Goal: Task Accomplishment & Management: Manage account settings

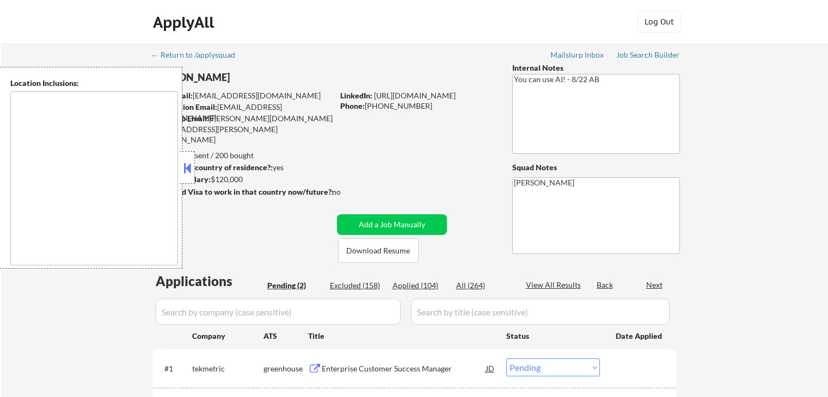
select select ""pending""
type textarea "[GEOGRAPHIC_DATA], [GEOGRAPHIC_DATA] [GEOGRAPHIC_DATA], [GEOGRAPHIC_DATA] [GEOG…"
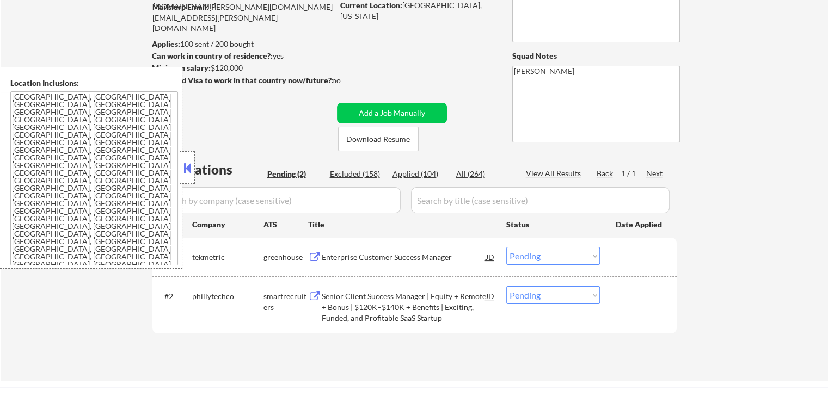
scroll to position [218, 0]
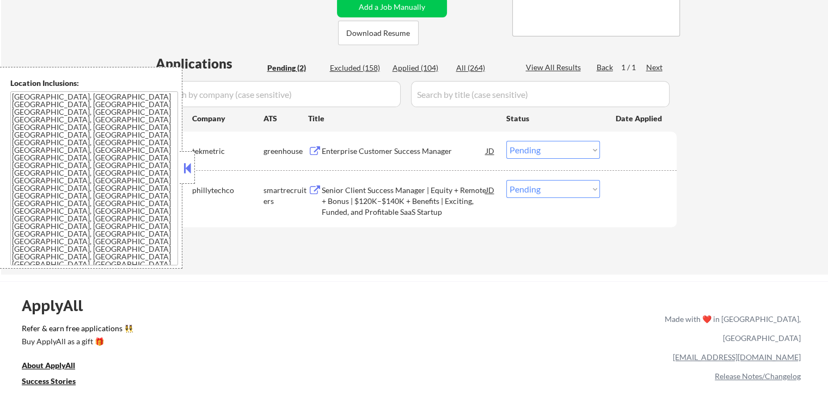
click at [336, 194] on div "Senior Client Success Manager | Equity + Remote + Bonus | $120K–$140K + Benefit…" at bounding box center [404, 201] width 164 height 32
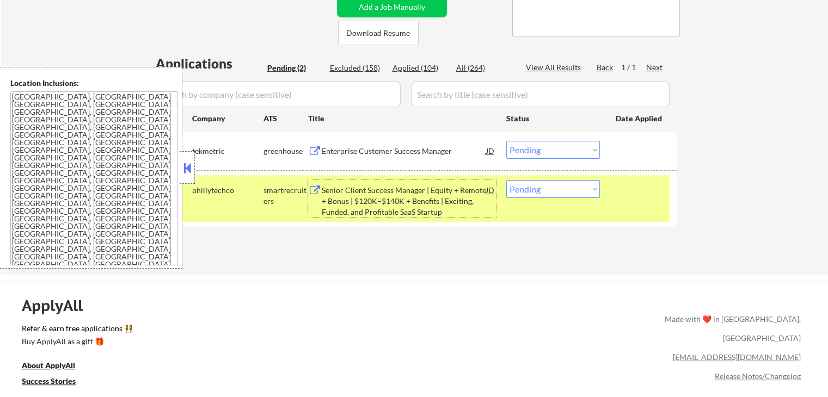
click at [365, 146] on div "Enterprise Customer Success Manager" at bounding box center [404, 151] width 164 height 11
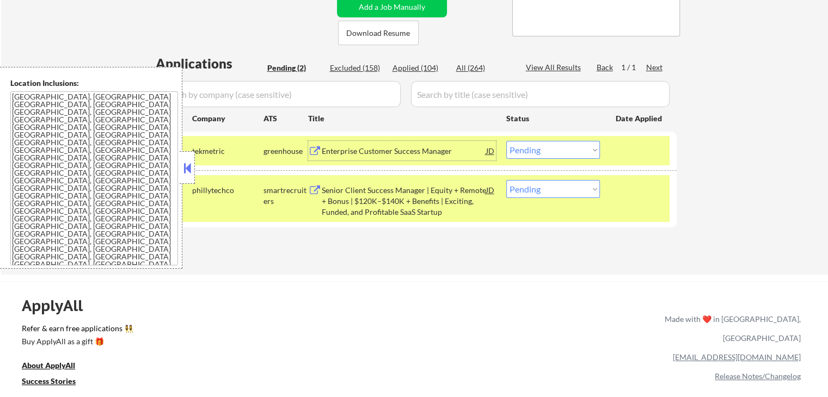
click at [554, 145] on select "Choose an option... Pending Applied Excluded (Questions) Excluded (Expired) Exc…" at bounding box center [553, 150] width 94 height 18
click at [506, 141] on select "Choose an option... Pending Applied Excluded (Questions) Excluded (Expired) Exc…" at bounding box center [553, 150] width 94 height 18
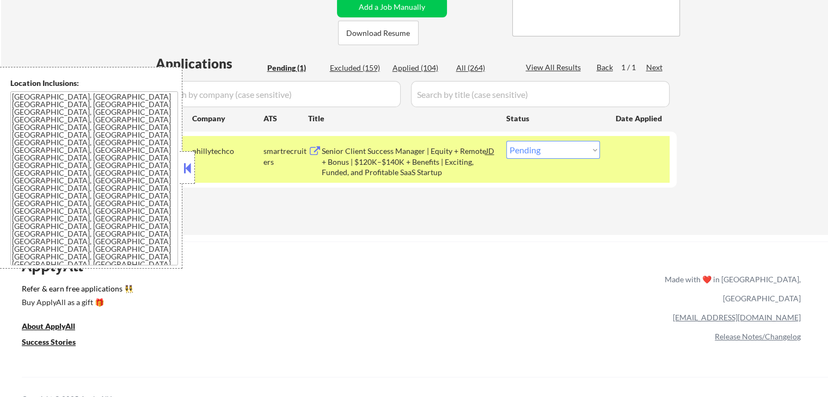
click at [550, 150] on select "Choose an option... Pending Applied Excluded (Questions) Excluded (Expired) Exc…" at bounding box center [553, 150] width 94 height 18
click at [506, 141] on select "Choose an option... Pending Applied Excluded (Questions) Excluded (Expired) Exc…" at bounding box center [553, 150] width 94 height 18
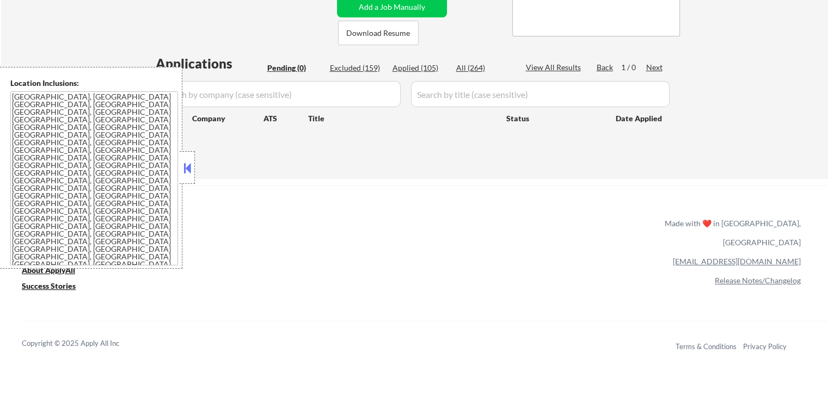
click at [355, 71] on div "Excluded (159)" at bounding box center [357, 68] width 54 height 11
select select ""excluded""
select select ""excluded__expired_""
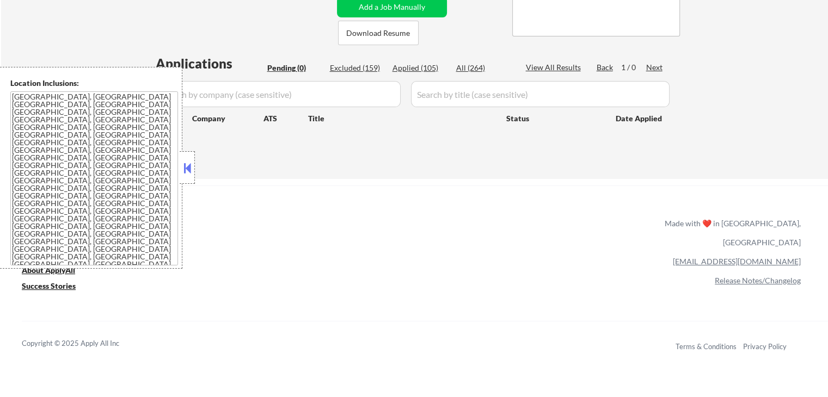
select select ""excluded__salary_""
select select ""excluded__other_""
select select ""excluded""
select select ""excluded__salary_""
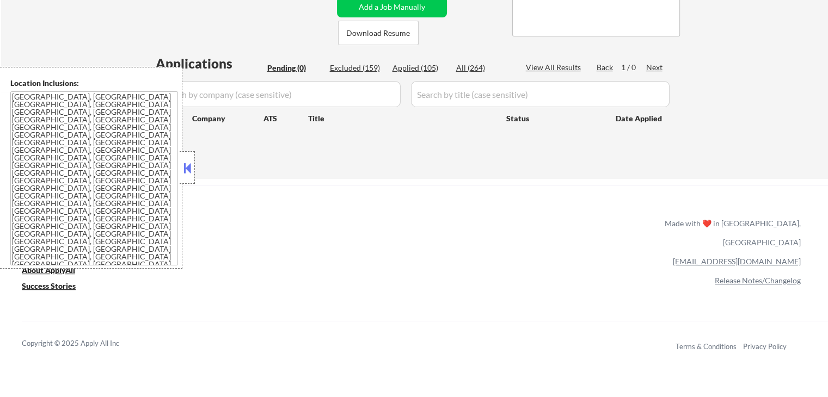
select select ""excluded""
select select ""excluded__expired_""
select select ""excluded__location_""
select select ""excluded__expired_""
select select ""excluded__salary_""
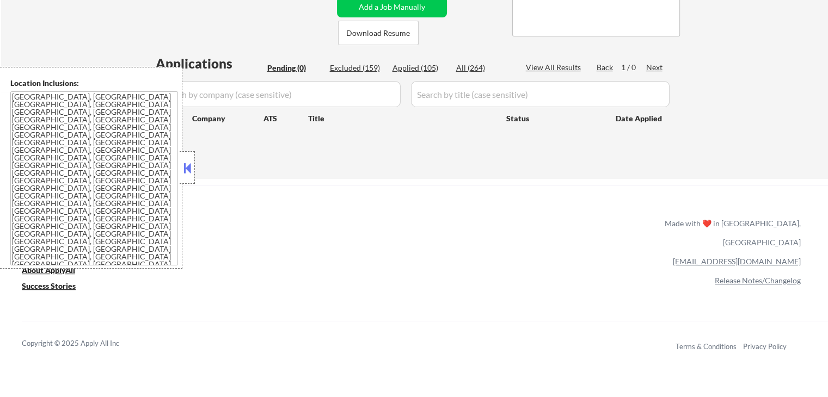
select select ""excluded__expired_""
select select ""excluded__salary_""
select select ""excluded__location_""
select select ""excluded__expired_""
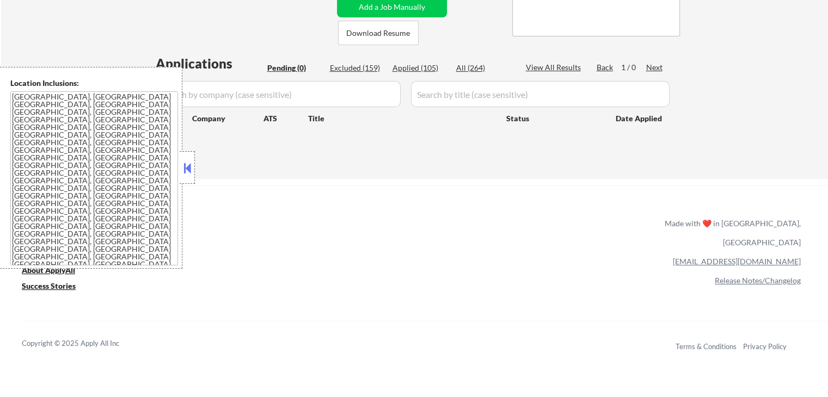
select select ""excluded__salary_""
select select ""excluded__expired_""
select select ""excluded__salary_""
select select ""excluded__other_""
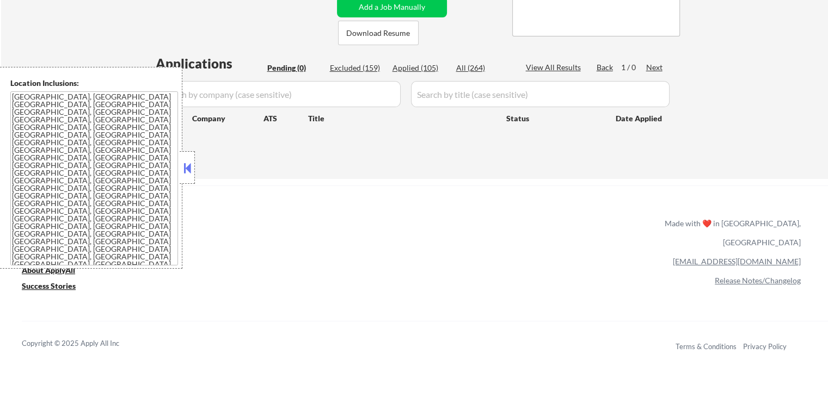
select select ""excluded""
select select ""excluded__location_""
select select ""excluded__expired_""
select select ""excluded""
select select ""excluded__salary_""
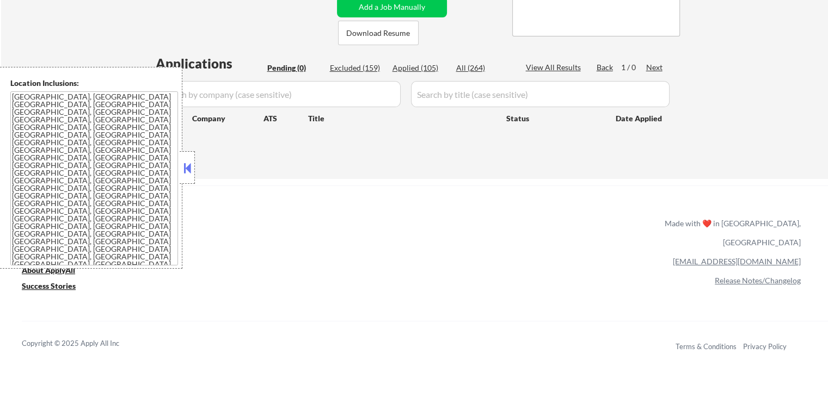
select select ""excluded__expired_""
select select ""excluded__salary_""
select select ""excluded__location_""
select select ""excluded__salary_""
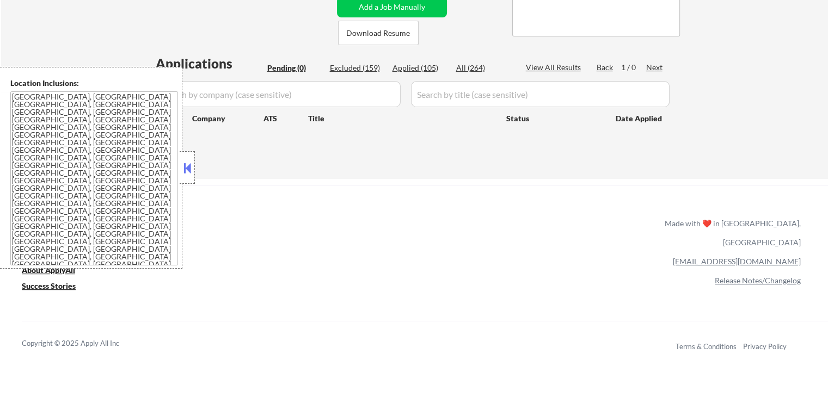
select select ""excluded__expired_""
select select ""excluded__location_""
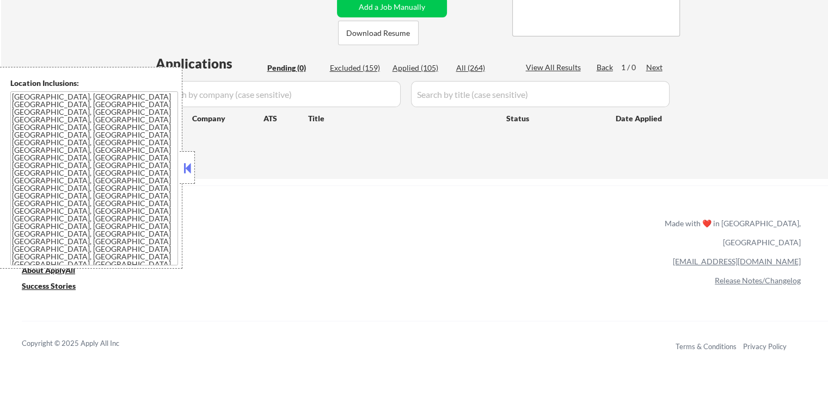
select select ""excluded__salary_""
select select ""excluded__location_""
select select ""excluded__salary_""
select select ""excluded__expired_""
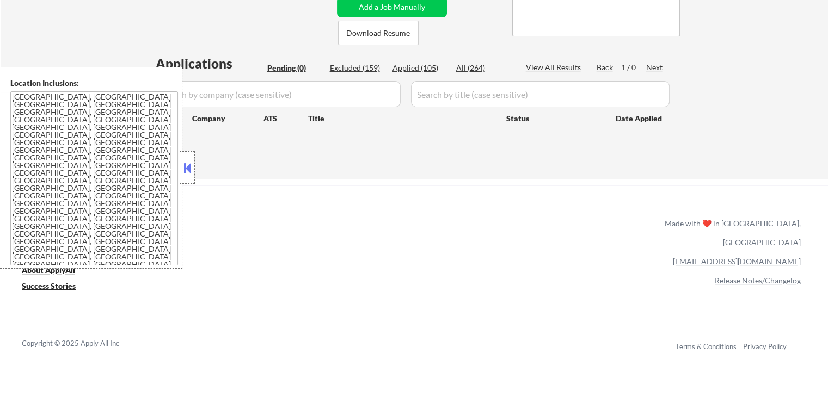
select select ""excluded__expired_""
select select ""excluded__salary_""
select select ""excluded__location_""
select select ""excluded__other_""
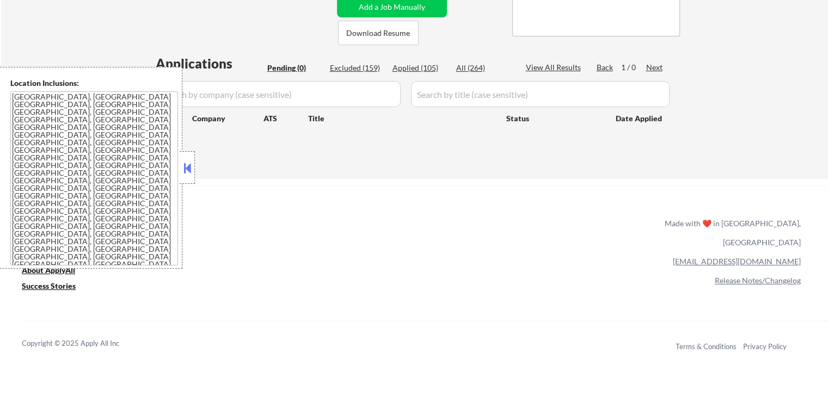
select select ""excluded""
select select ""excluded__expired_""
select select ""excluded__location_""
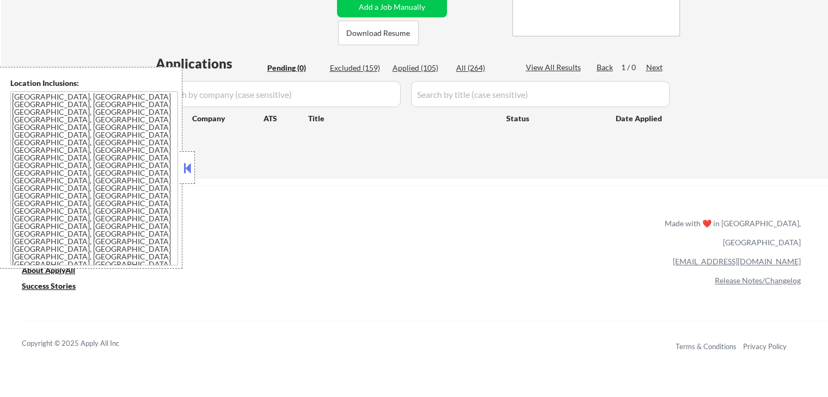
select select ""excluded__expired_""
select select ""excluded__salary_""
select select ""excluded__location_""
select select ""excluded__salary_""
select select ""excluded__location_""
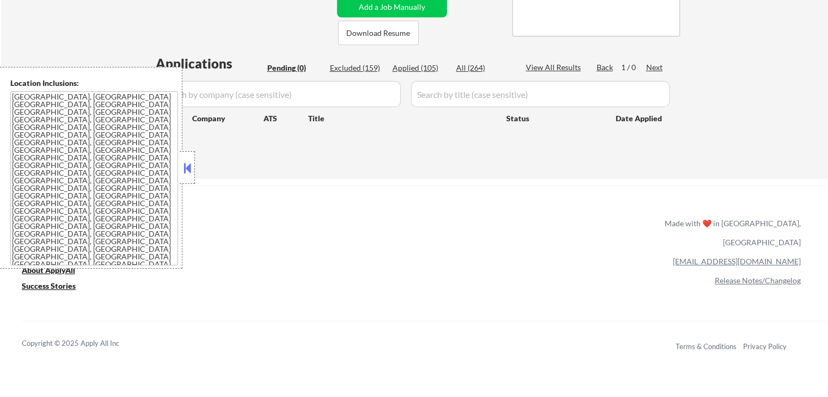
select select ""excluded__expired_""
select select ""excluded__salary_""
select select ""excluded""
select select ""excluded__expired_""
select select ""excluded__location_""
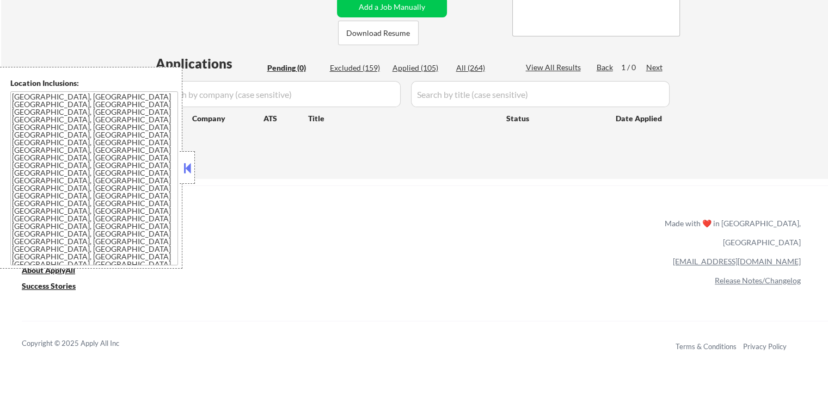
select select ""excluded__expired_""
select select ""excluded__salary_""
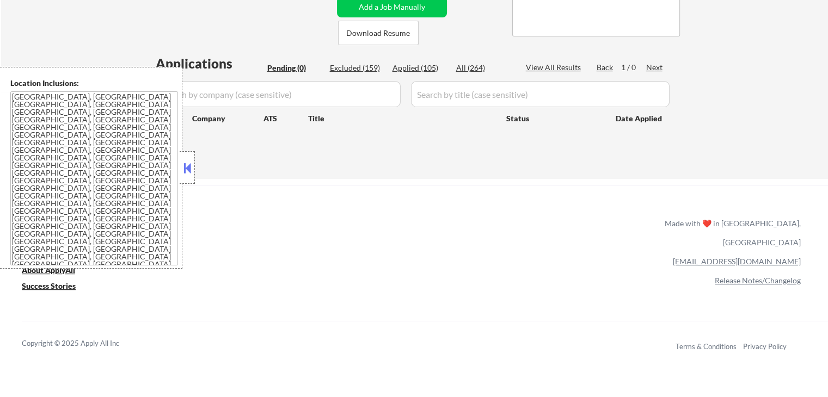
select select ""excluded__expired_""
select select ""excluded__salary_""
select select ""excluded""
select select ""excluded__expired_""
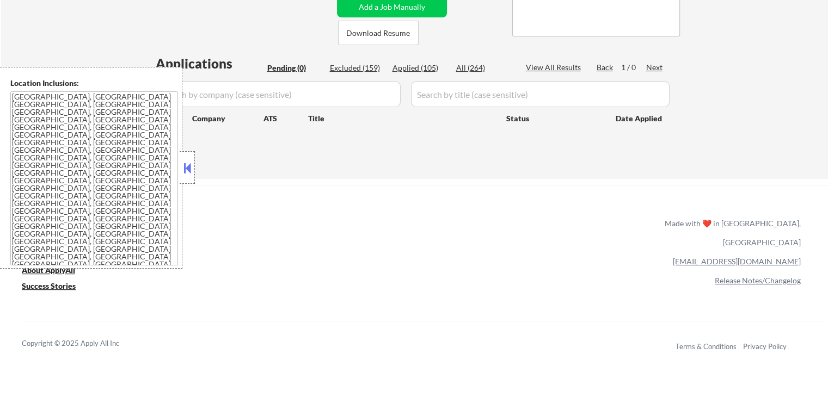
select select ""excluded__salary_""
select select ""excluded__location_""
select select ""excluded""
select select ""excluded__expired_""
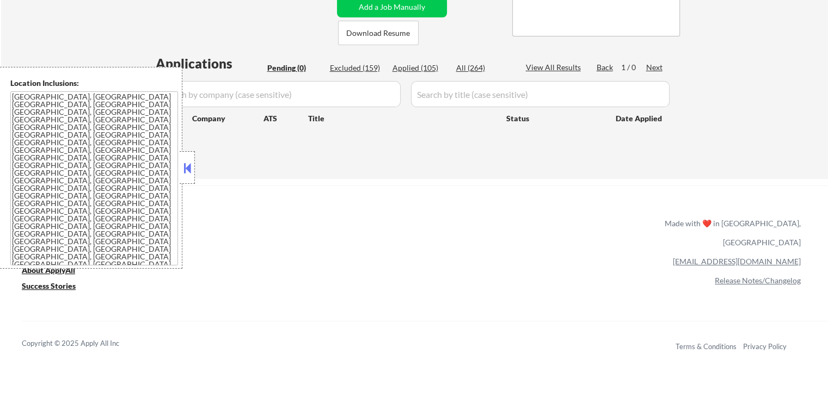
select select ""excluded__expired_""
select select ""excluded__location_""
select select ""excluded__expired_""
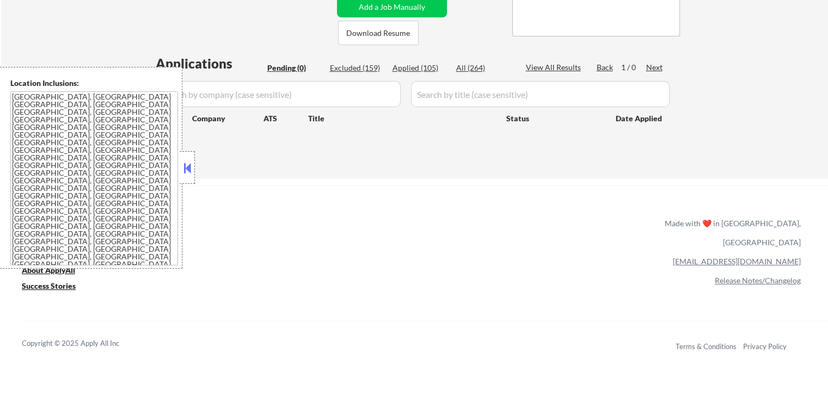
select select ""excluded__location_""
select select ""excluded__salary_""
select select ""excluded__expired_""
select select ""excluded__location_""
select select ""excluded__expired_""
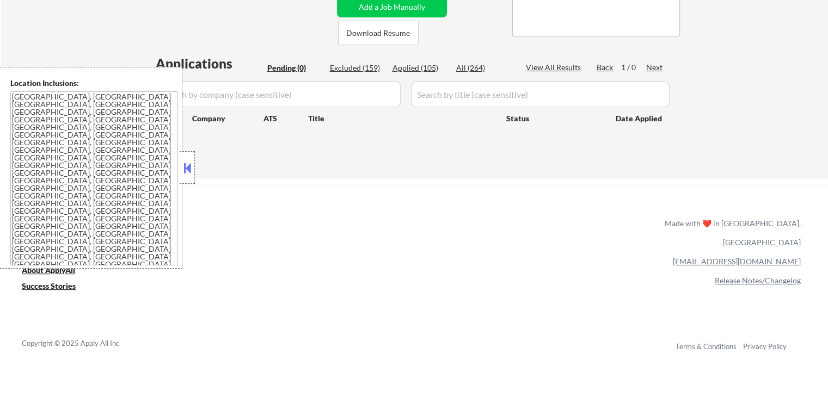
select select ""excluded__location_""
select select ""excluded__expired_""
select select ""excluded__salary_""
select select ""excluded__location_""
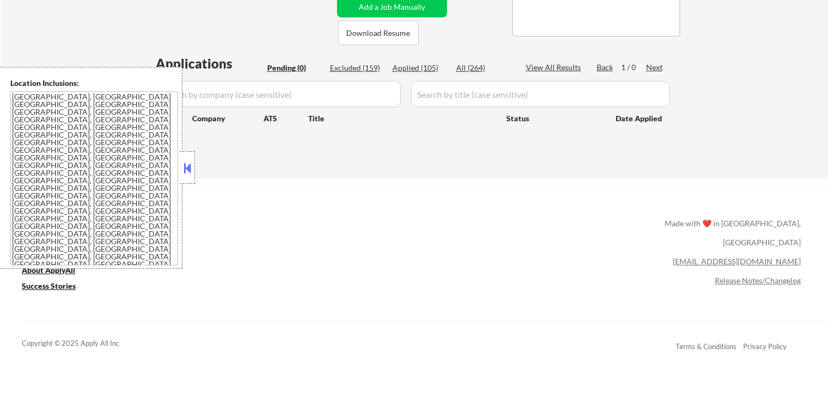
select select ""excluded""
select select ""excluded__expired_""
select select ""excluded__salary_""
select select ""excluded__expired_""
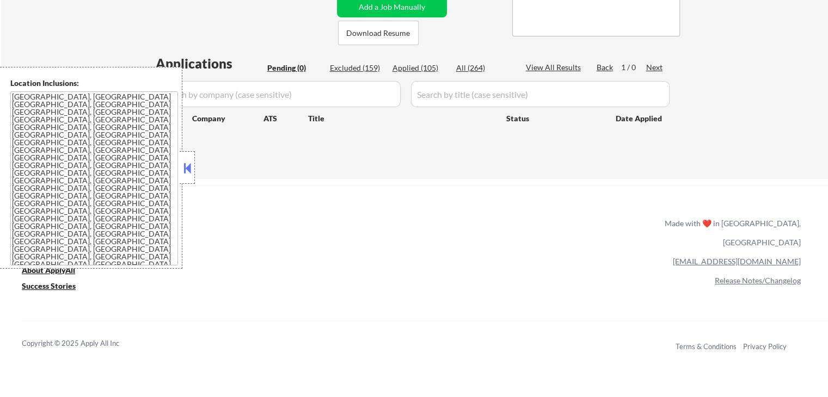
select select ""excluded__salary_""
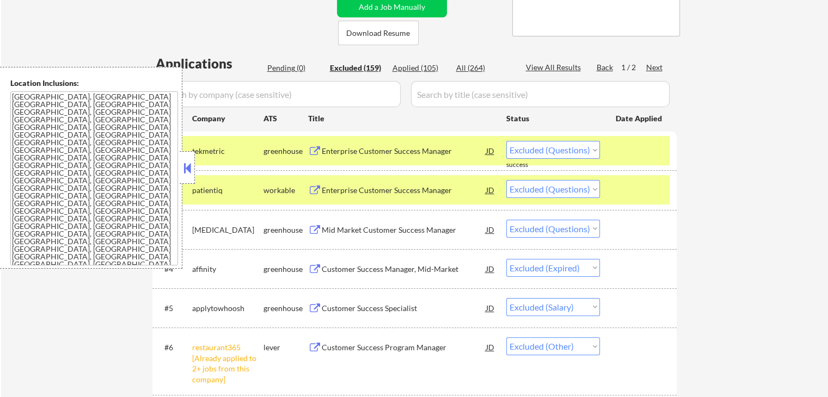
click at [546, 154] on select "Choose an option... Pending Applied Excluded (Questions) Excluded (Expired) Exc…" at bounding box center [553, 150] width 94 height 18
click at [506, 141] on select "Choose an option... Pending Applied Excluded (Questions) Excluded (Expired) Exc…" at bounding box center [553, 150] width 94 height 18
select select ""excluded""
select select ""excluded__expired_""
select select ""excluded__salary_""
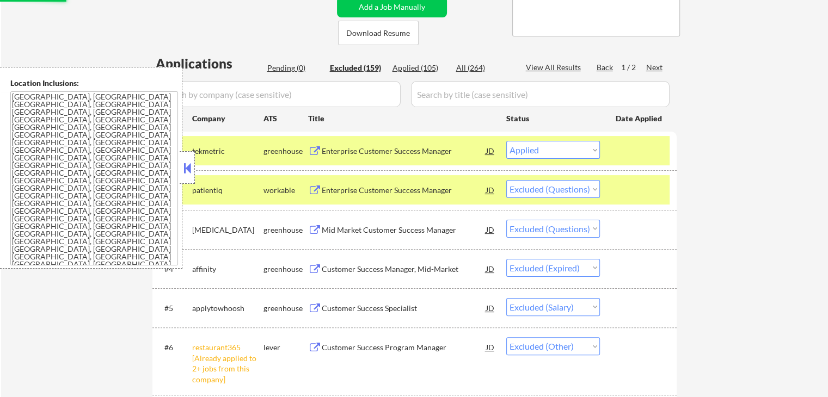
select select ""excluded__other_""
select select ""excluded""
select select ""excluded__salary_""
select select ""excluded""
select select ""excluded__expired_""
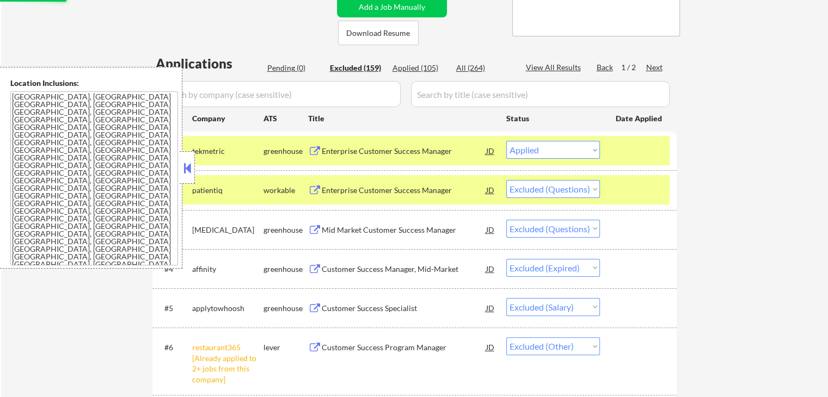
select select ""excluded__location_""
select select ""excluded__expired_""
select select ""excluded__salary_""
select select ""excluded__expired_""
select select ""excluded__salary_""
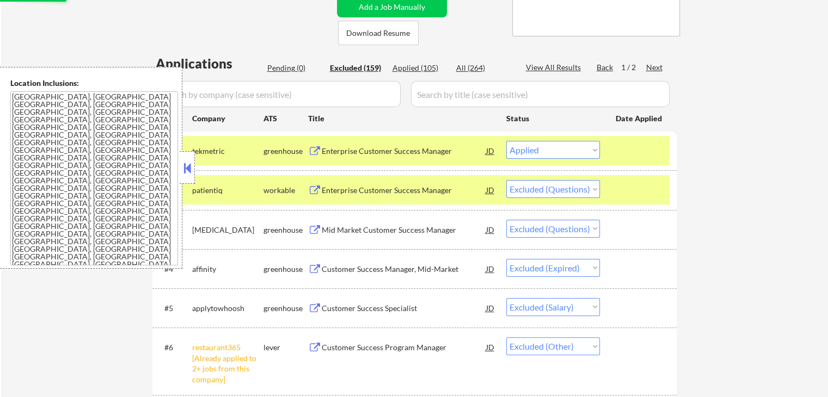
select select ""excluded__location_""
select select ""excluded__expired_""
select select ""excluded__salary_""
select select ""excluded__expired_""
select select ""excluded__salary_""
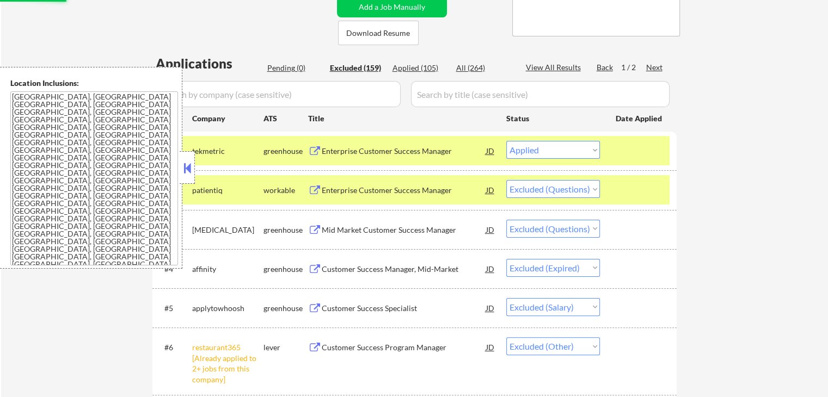
select select ""excluded__other_""
select select ""excluded""
select select ""excluded__location_""
select select ""excluded__expired_""
select select ""excluded""
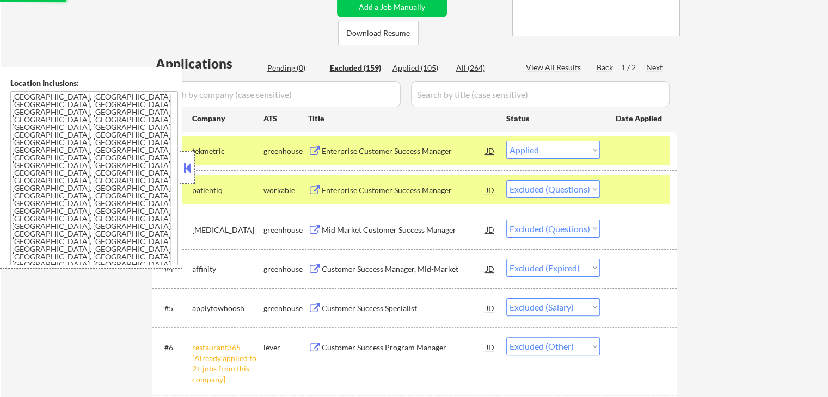
select select ""excluded__salary_""
select select ""excluded__expired_""
select select ""excluded__salary_""
select select ""excluded__location_""
select select ""excluded__salary_""
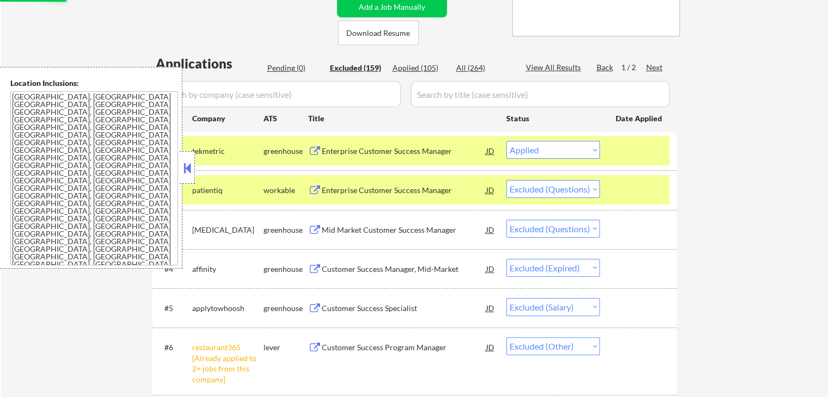
select select ""excluded__expired_""
select select ""excluded__location_""
select select ""excluded__salary_""
select select ""excluded__location_""
select select ""excluded__salary_""
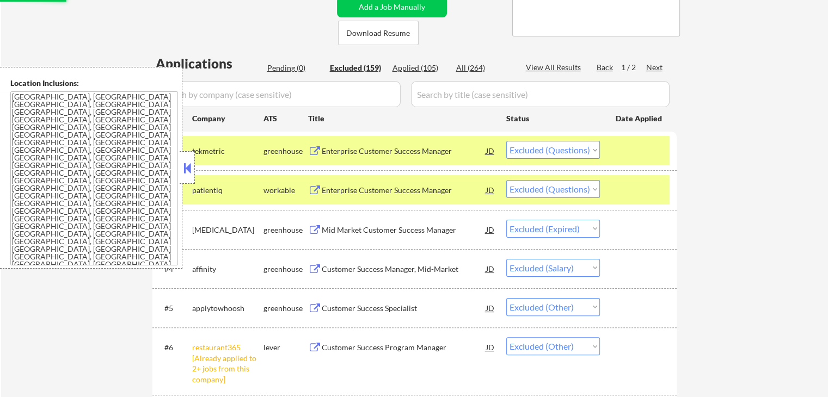
select select ""excluded__expired_""
select select ""excluded__salary_""
select select ""excluded__location_""
select select ""excluded__other_""
select select ""excluded""
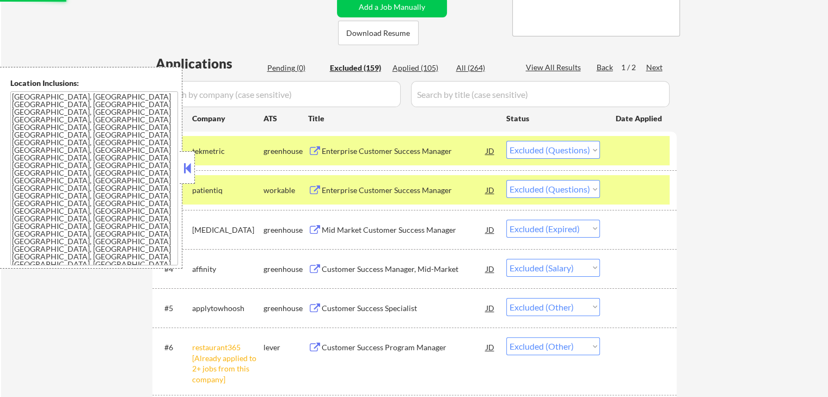
select select ""excluded__expired_""
select select ""excluded__location_""
select select ""excluded__expired_""
select select ""excluded__salary_""
select select ""excluded__location_""
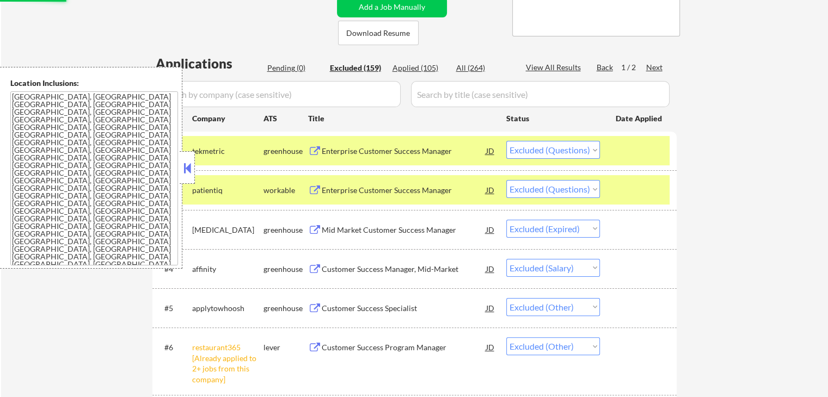
select select ""excluded__salary_""
select select ""excluded__location_""
select select ""excluded__expired_""
select select ""excluded__salary_""
select select ""excluded""
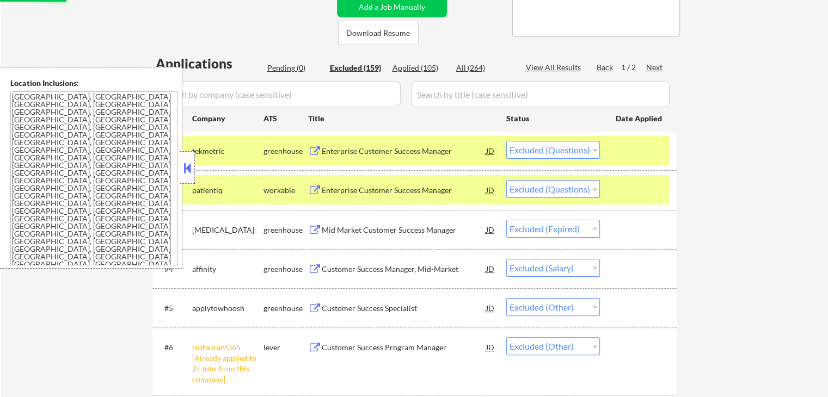
select select ""excluded__expired_""
select select ""excluded__location_""
select select ""excluded__expired_""
select select ""excluded__salary_""
select select ""excluded__expired_""
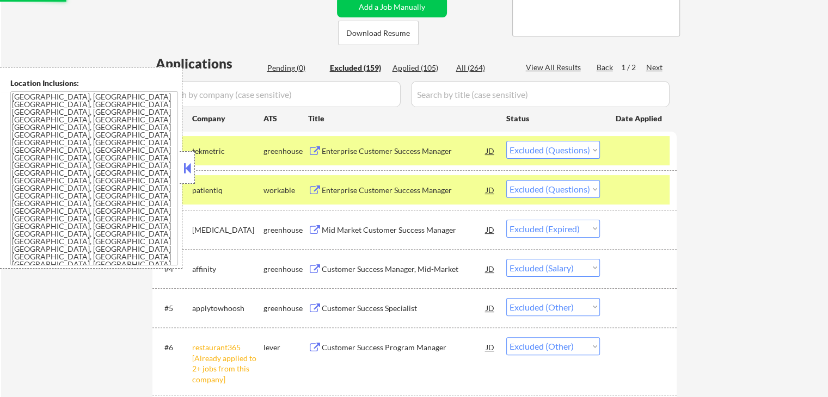
select select ""excluded__salary_""
select select ""excluded""
select select ""excluded__expired_""
select select ""excluded__salary_""
select select ""excluded__location_""
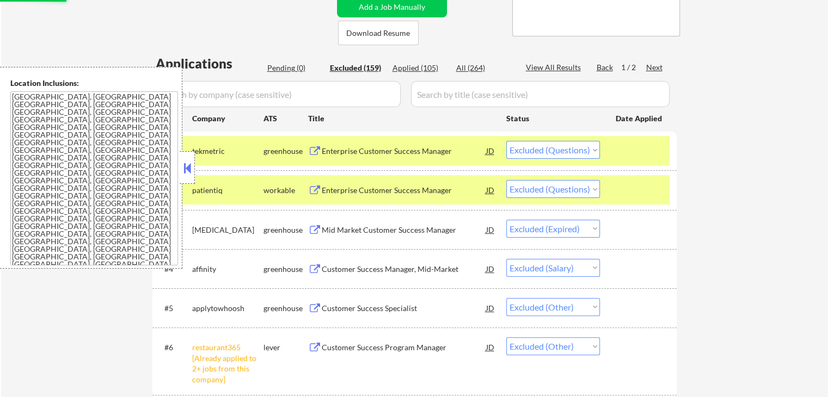
select select ""excluded""
select select ""excluded__expired_""
select select ""excluded__location_""
select select ""excluded__expired_""
select select ""excluded__location_""
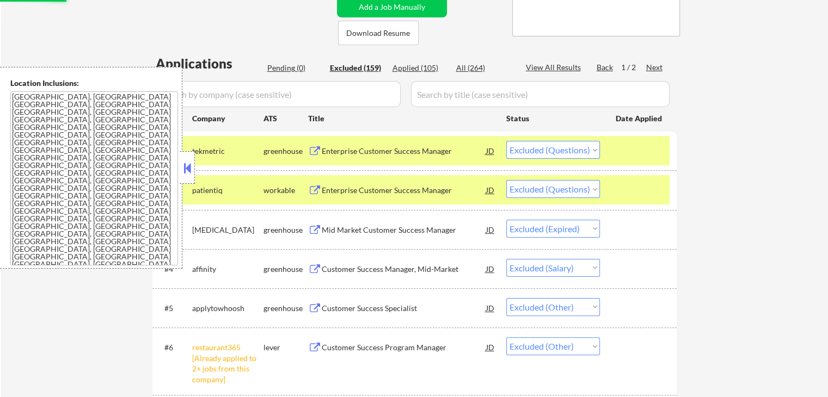
select select ""excluded__salary_""
select select ""excluded__expired_""
select select ""excluded__location_""
select select ""excluded__expired_""
select select ""excluded__location_""
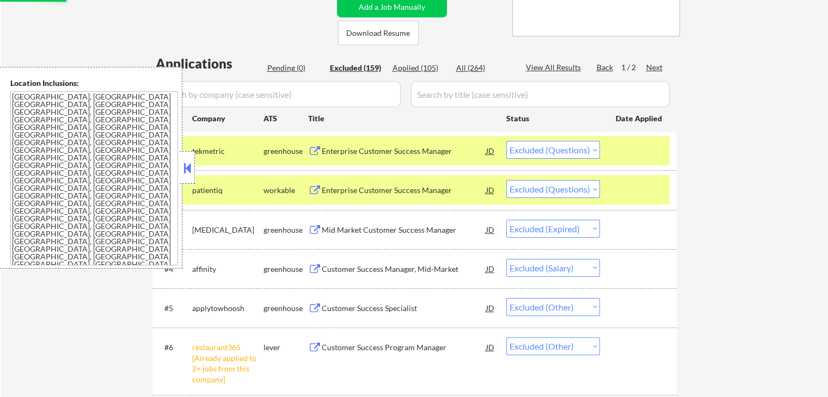
select select ""excluded__expired_""
select select ""excluded__salary_""
select select ""excluded__location_""
select select ""excluded""
select select ""excluded__expired_""
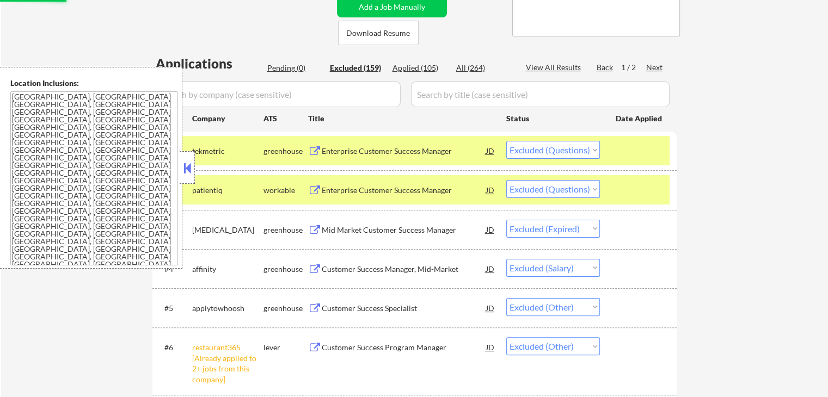
select select ""excluded__salary_""
select select ""excluded__expired_""
select select ""excluded__salary_""
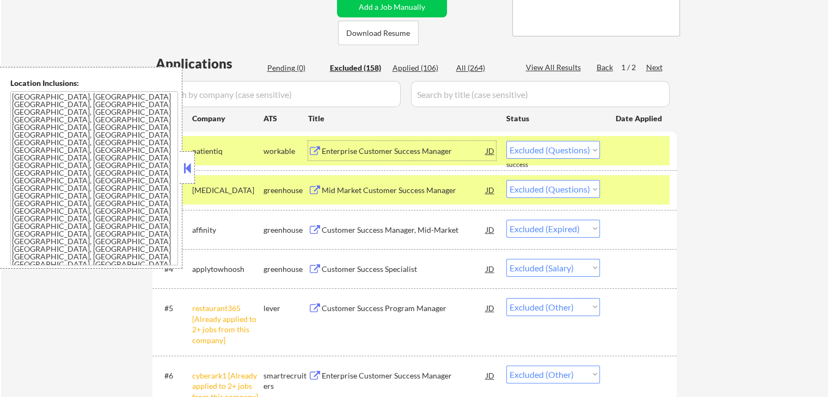
click at [337, 151] on div "Enterprise Customer Success Manager" at bounding box center [404, 151] width 164 height 11
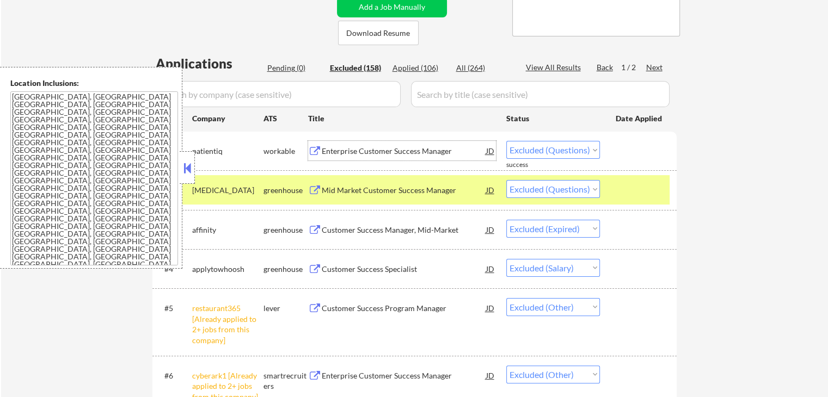
click at [369, 186] on div "Mid Market Customer Success Manager" at bounding box center [404, 190] width 164 height 11
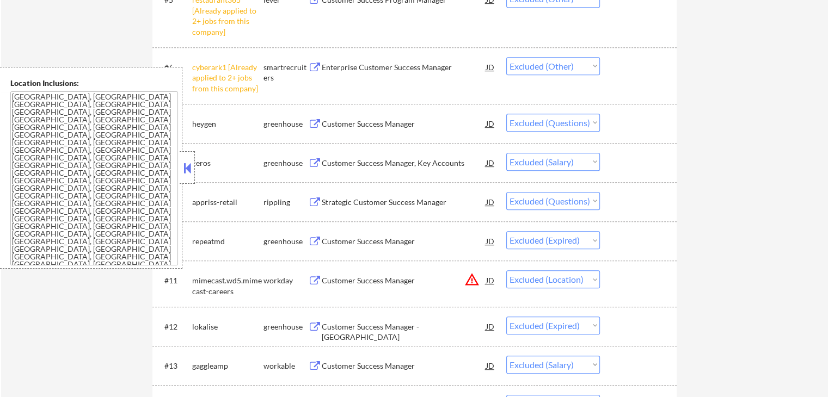
scroll to position [544, 0]
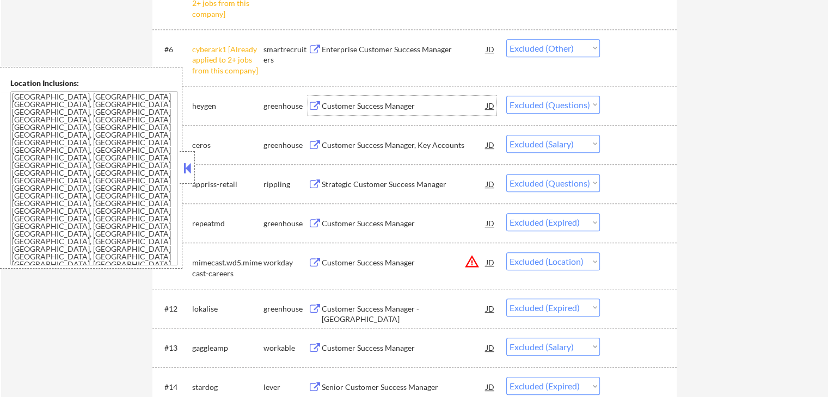
click at [345, 103] on div "Customer Success Manager" at bounding box center [404, 106] width 164 height 11
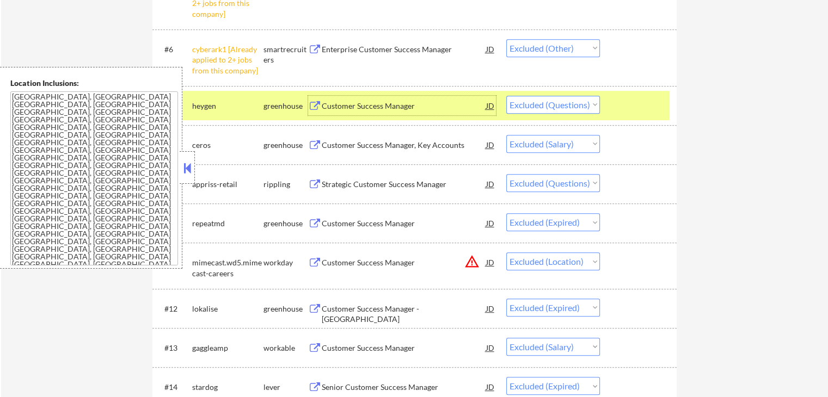
click at [190, 168] on button at bounding box center [187, 168] width 12 height 16
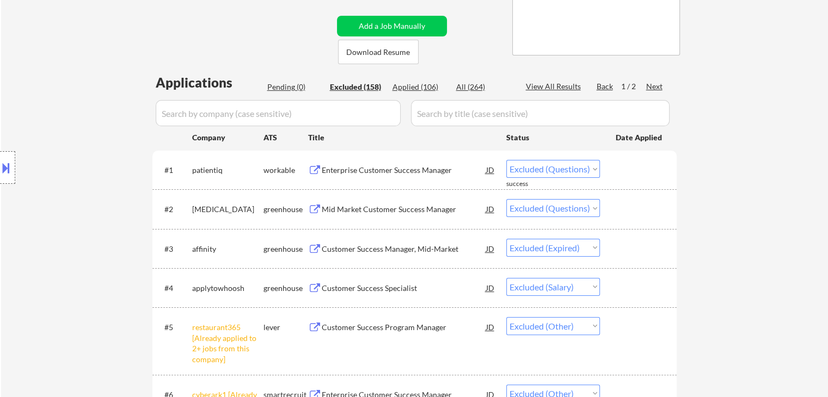
scroll to position [218, 0]
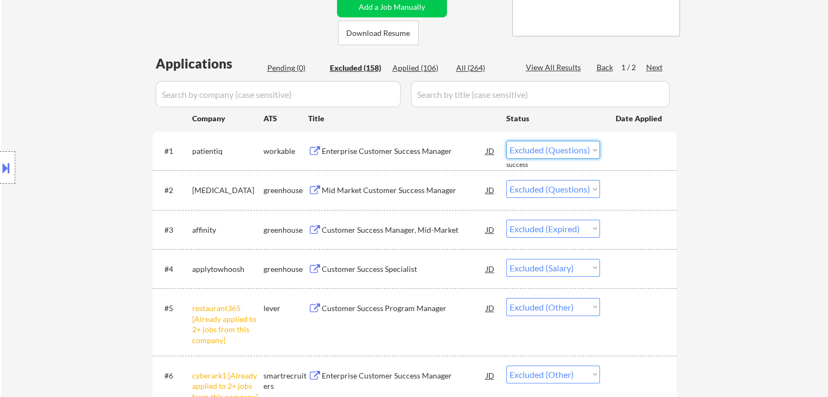
click at [555, 151] on select "Choose an option... Pending Applied Excluded (Questions) Excluded (Expired) Exc…" at bounding box center [553, 150] width 94 height 18
click at [506, 141] on select "Choose an option... Pending Applied Excluded (Questions) Excluded (Expired) Exc…" at bounding box center [553, 150] width 94 height 18
select select ""excluded""
select select ""excluded__expired_""
select select ""excluded__salary_""
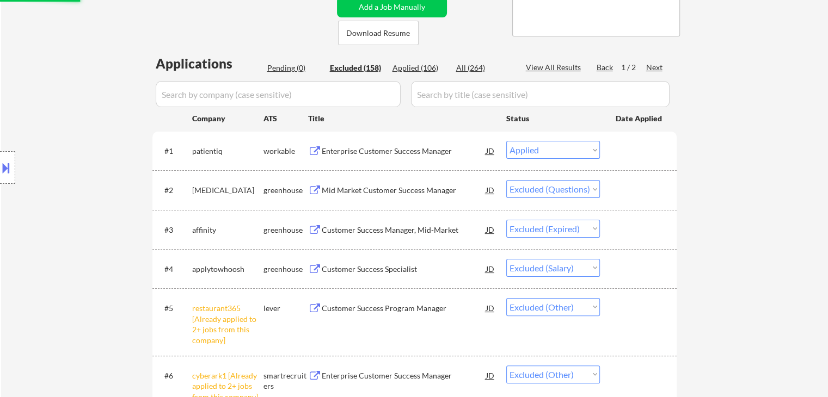
select select ""excluded__other_""
select select ""excluded""
select select ""excluded__salary_""
select select ""excluded""
select select ""excluded__expired_""
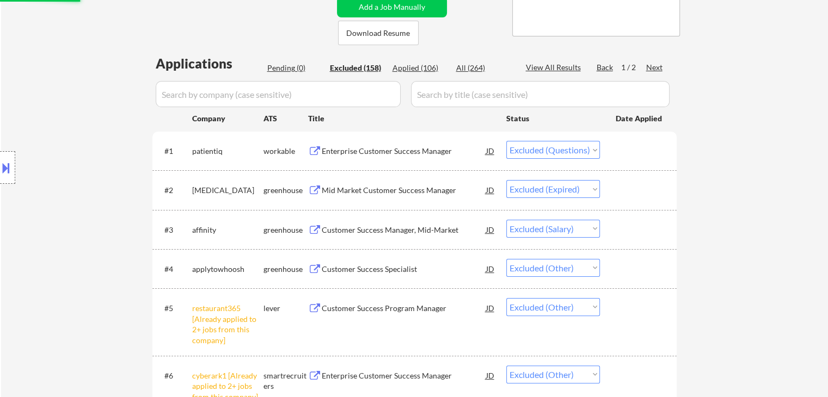
select select ""excluded__location_""
select select ""excluded__expired_""
select select ""excluded__salary_""
select select ""excluded__expired_""
select select ""excluded__salary_""
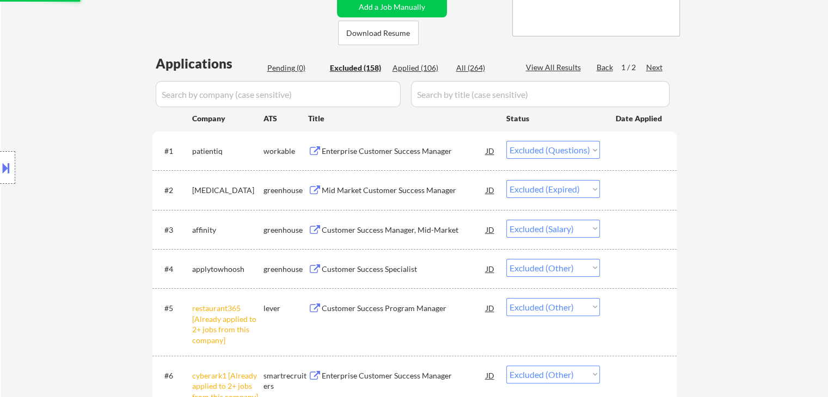
select select ""excluded__location_""
select select ""excluded__expired_""
select select ""excluded__salary_""
select select ""excluded__expired_""
select select ""excluded__salary_""
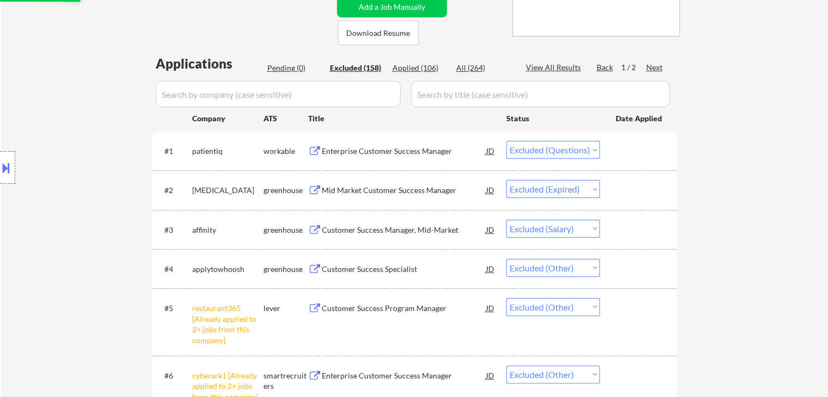
select select ""excluded__other_""
select select ""excluded""
select select ""excluded__location_""
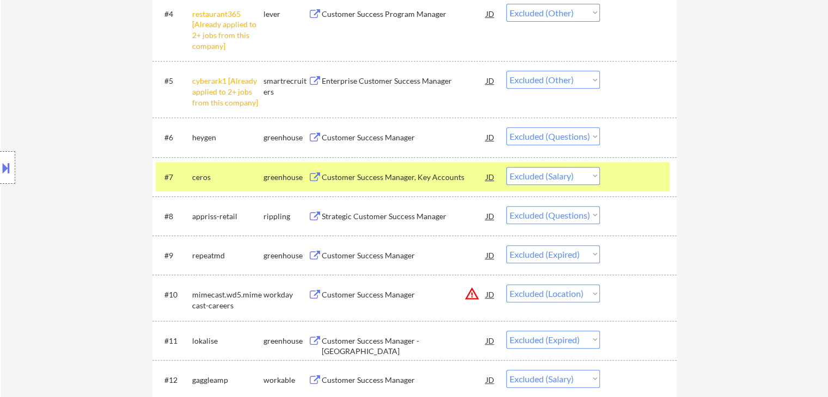
scroll to position [490, 0]
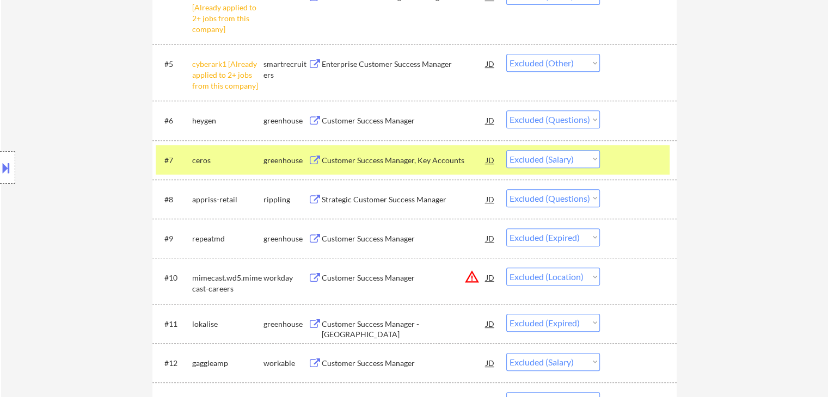
click at [537, 122] on select "Choose an option... Pending Applied Excluded (Questions) Excluded (Expired) Exc…" at bounding box center [553, 120] width 94 height 18
click at [506, 111] on select "Choose an option... Pending Applied Excluded (Questions) Excluded (Expired) Exc…" at bounding box center [553, 120] width 94 height 18
click at [392, 201] on div "Strategic Customer Success Manager" at bounding box center [404, 199] width 164 height 11
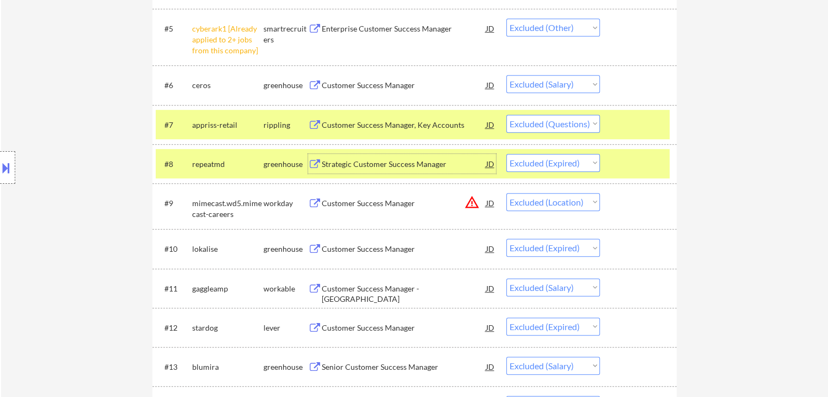
scroll to position [544, 0]
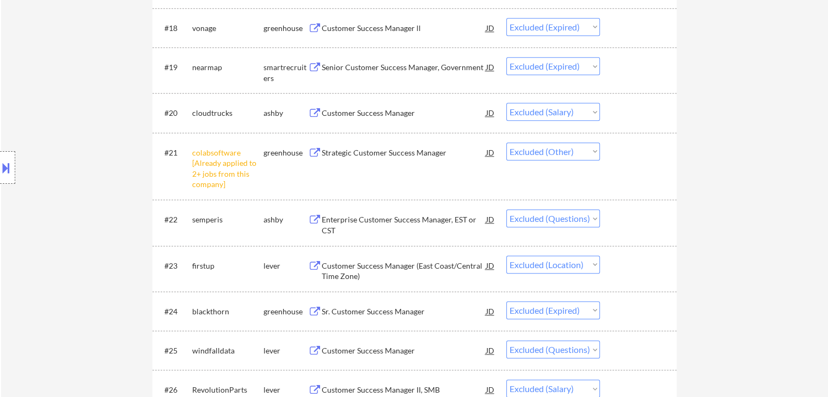
scroll to position [1089, 0]
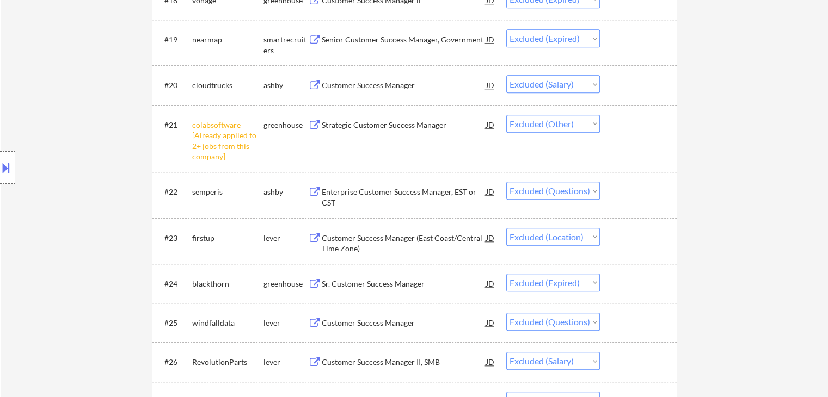
click at [369, 192] on div "Enterprise Customer Success Manager, EST or CST" at bounding box center [404, 197] width 164 height 21
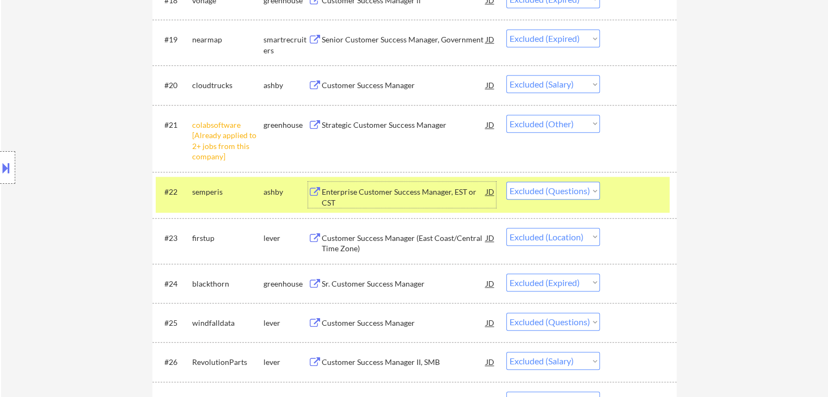
click at [557, 192] on select "Choose an option... Pending Applied Excluded (Questions) Excluded (Expired) Exc…" at bounding box center [553, 191] width 94 height 18
click at [506, 182] on select "Choose an option... Pending Applied Excluded (Questions) Excluded (Expired) Exc…" at bounding box center [553, 191] width 94 height 18
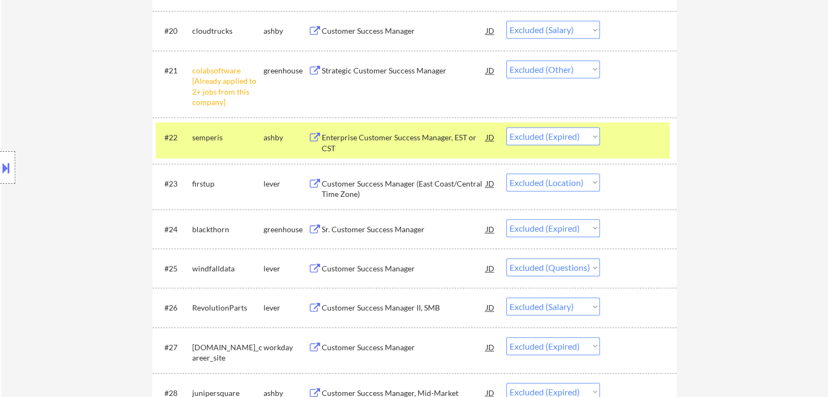
scroll to position [1198, 0]
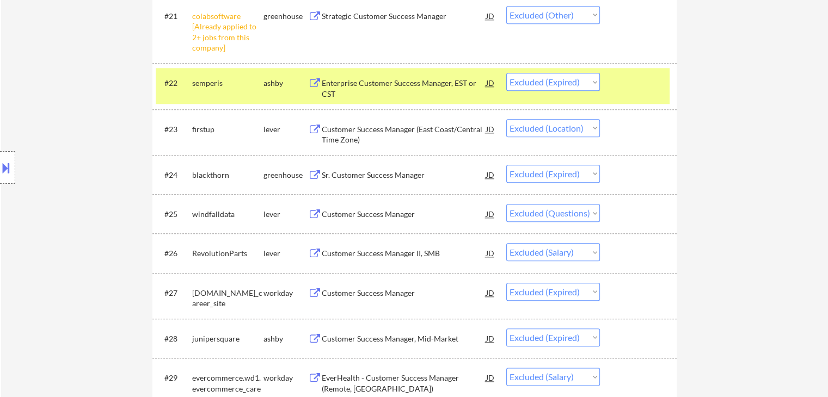
click at [315, 213] on button at bounding box center [315, 215] width 14 height 10
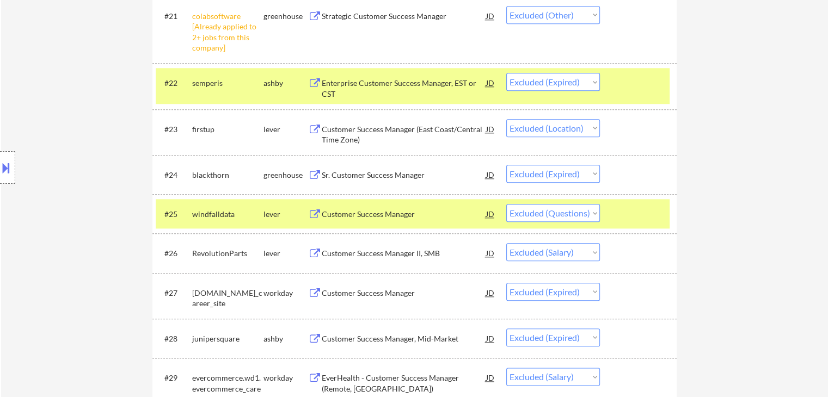
scroll to position [1252, 0]
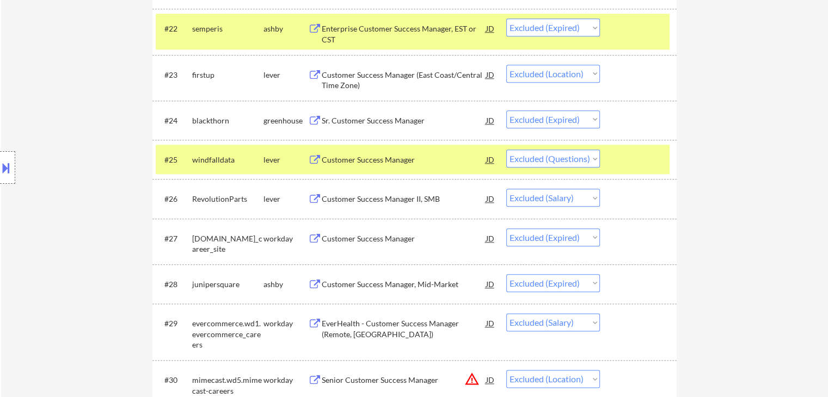
click at [542, 162] on select "Choose an option... Pending Applied Excluded (Questions) Excluded (Expired) Exc…" at bounding box center [553, 159] width 94 height 18
click at [506, 150] on select "Choose an option... Pending Applied Excluded (Questions) Excluded (Expired) Exc…" at bounding box center [553, 159] width 94 height 18
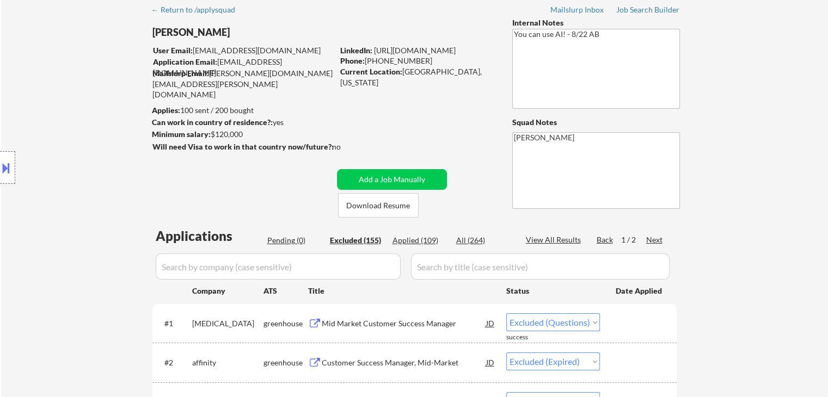
scroll to position [0, 0]
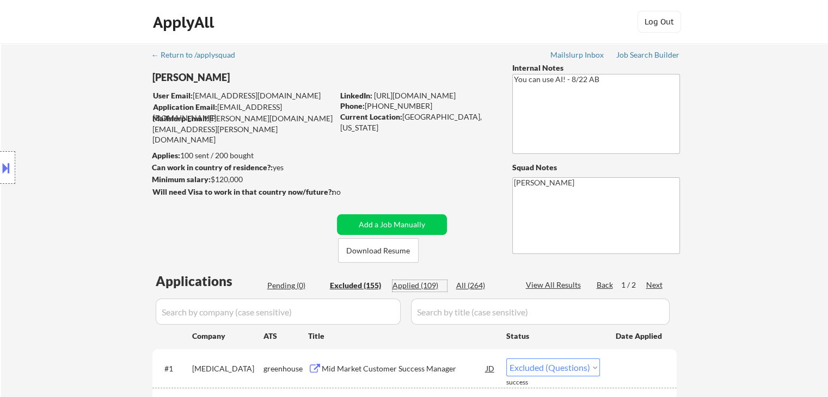
click at [429, 288] on div "Applied (109)" at bounding box center [419, 285] width 54 height 11
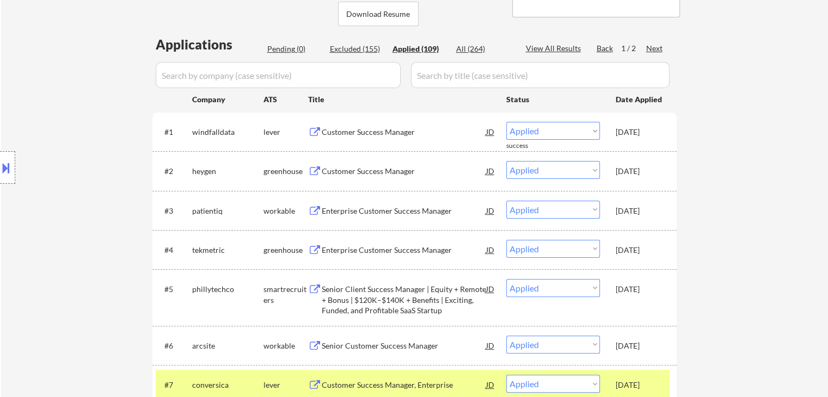
scroll to position [218, 0]
